Goal: Find specific page/section: Find specific page/section

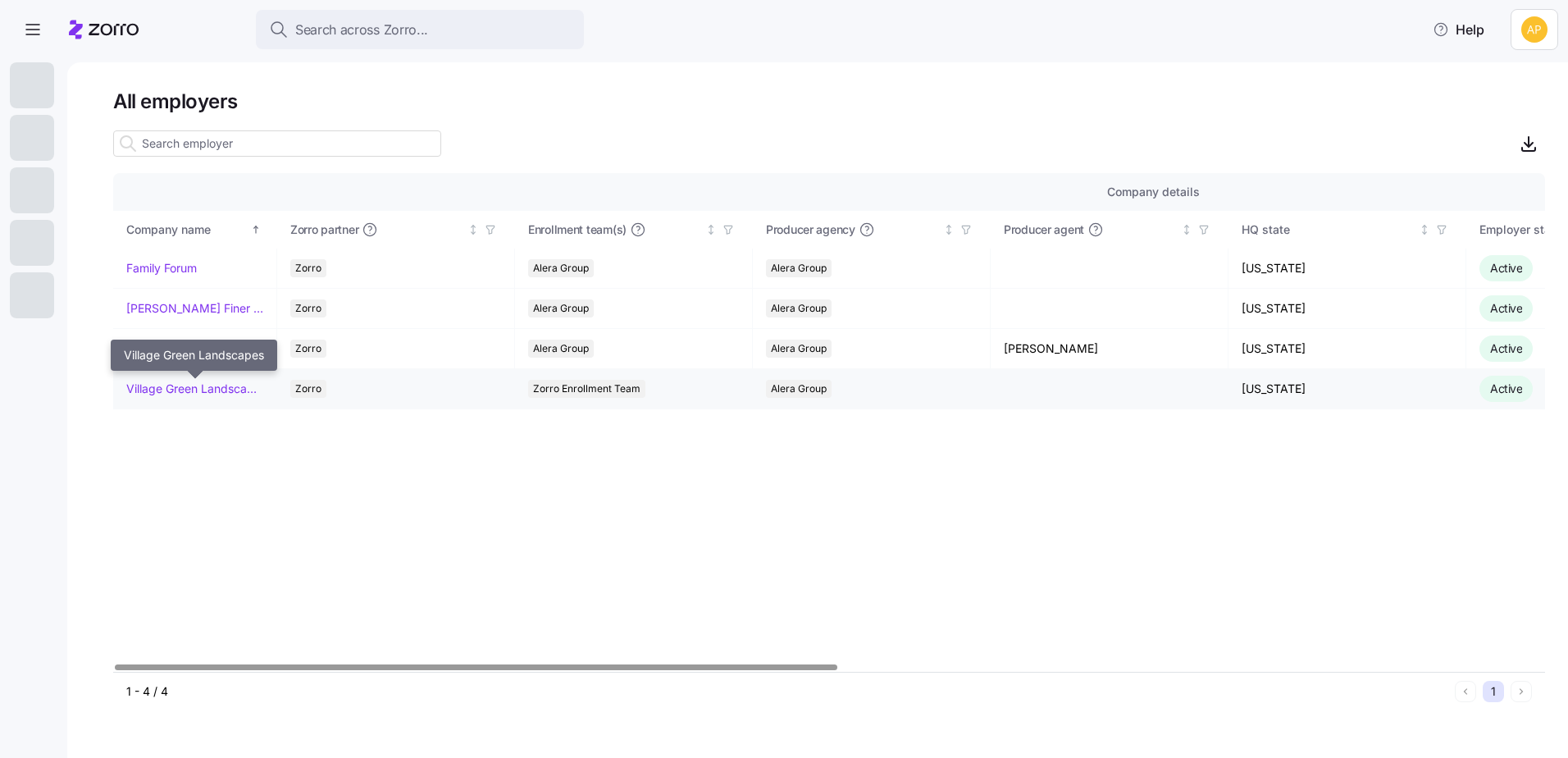
click at [203, 391] on link "Village Green Landscapes" at bounding box center [195, 388] width 137 height 16
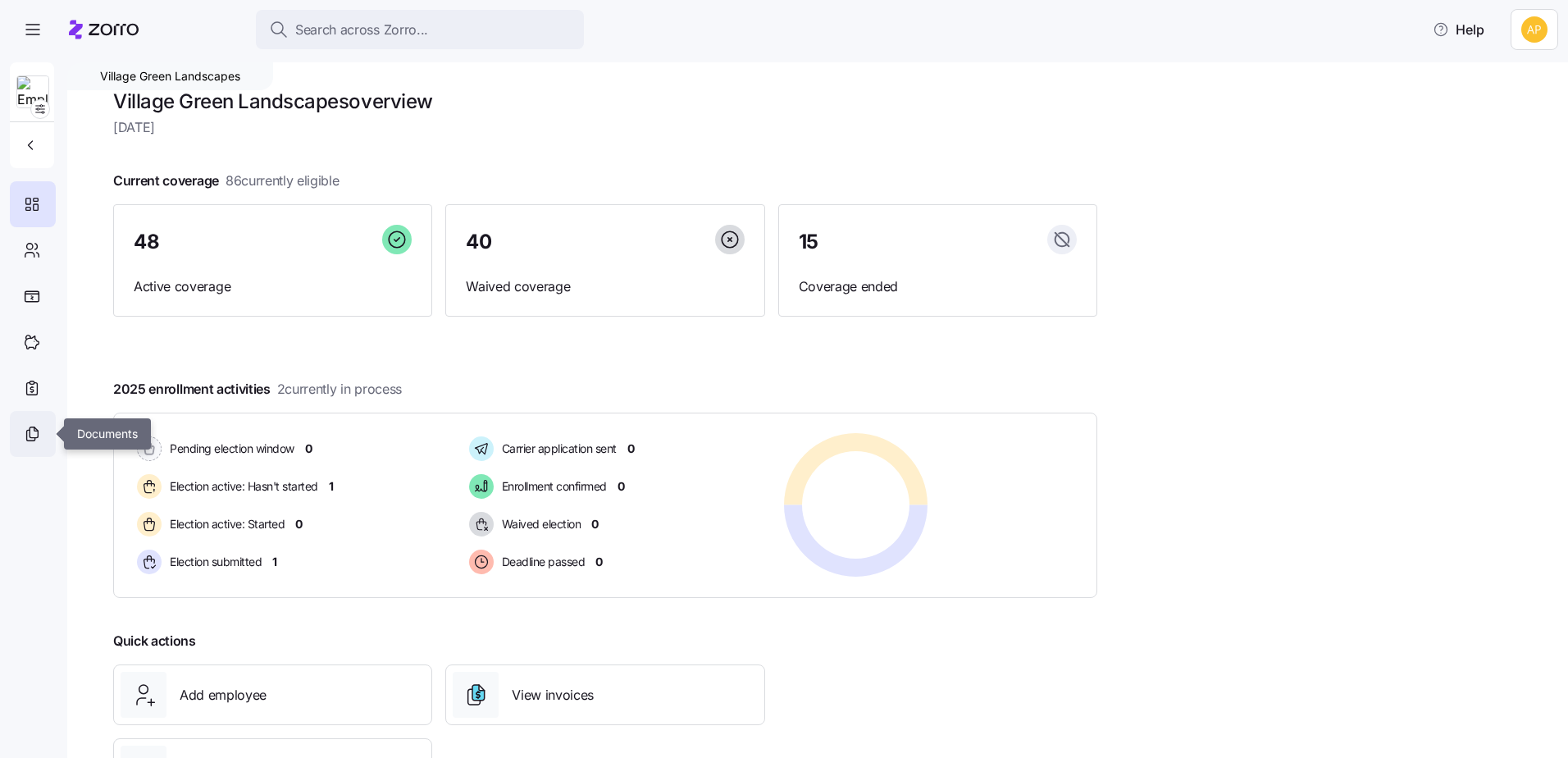
click at [45, 434] on div at bounding box center [33, 434] width 46 height 46
